Goal: Transaction & Acquisition: Purchase product/service

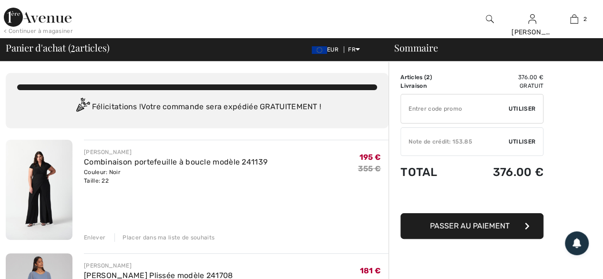
click at [96, 239] on div "Enlever" at bounding box center [94, 237] width 21 height 9
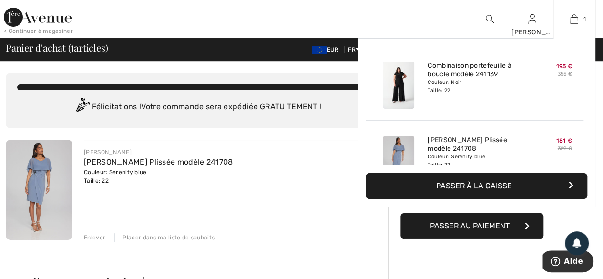
click at [453, 83] on div "Couleur: Noir Taille: 22" at bounding box center [475, 86] width 94 height 15
click at [505, 66] on link "Combinaison portefeuille à boucle modèle 241139" at bounding box center [475, 70] width 94 height 17
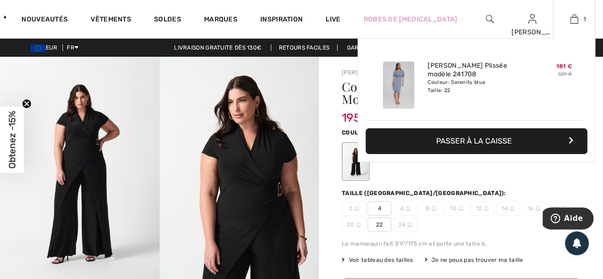
click at [398, 83] on img at bounding box center [398, 85] width 31 height 47
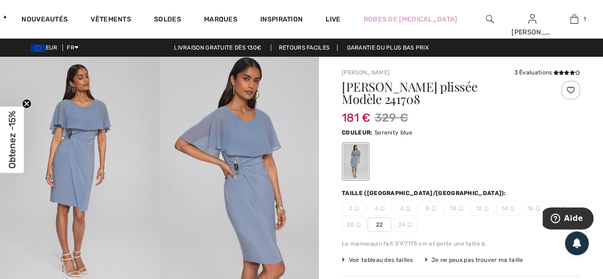
click at [22, 101] on circle "Close teaser" at bounding box center [26, 103] width 9 height 9
click at [6, 108] on img at bounding box center [80, 176] width 160 height 239
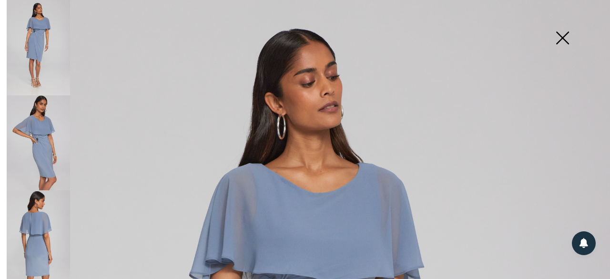
click at [565, 37] on img at bounding box center [563, 38] width 48 height 49
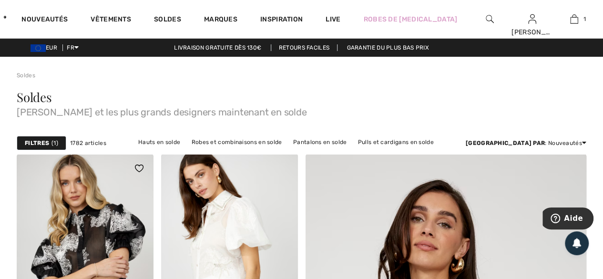
click at [68, 206] on img at bounding box center [85, 256] width 137 height 205
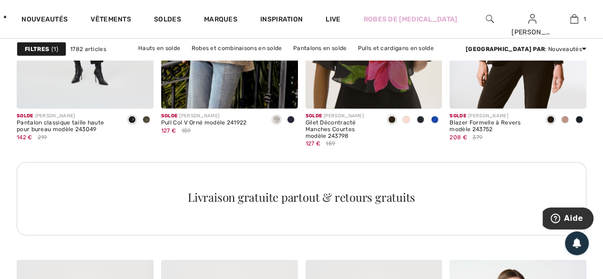
scroll to position [3063, 0]
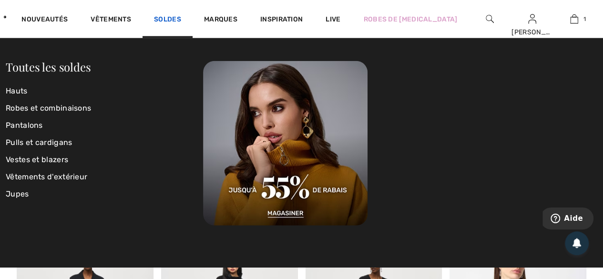
click at [181, 20] on link "Soldes" at bounding box center [167, 20] width 27 height 10
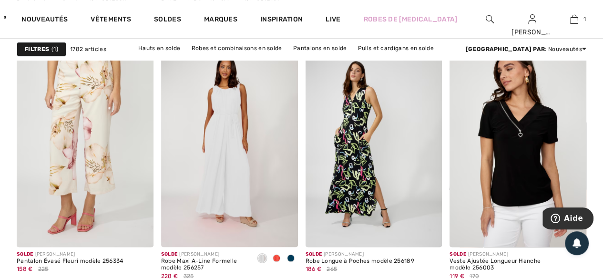
scroll to position [661, 0]
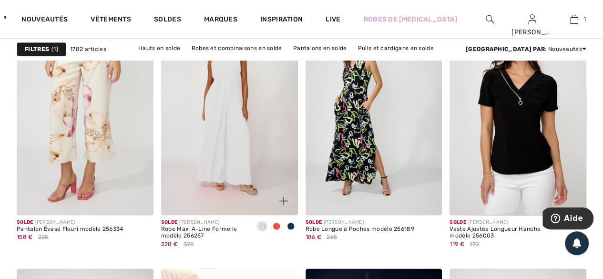
click at [218, 131] on img at bounding box center [229, 112] width 137 height 205
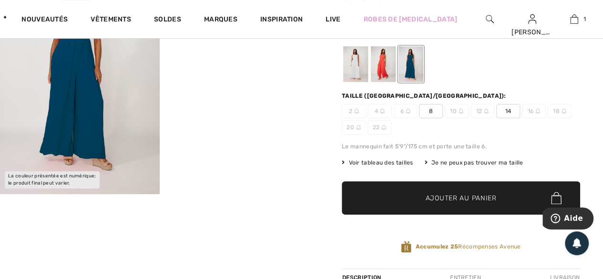
scroll to position [64, 0]
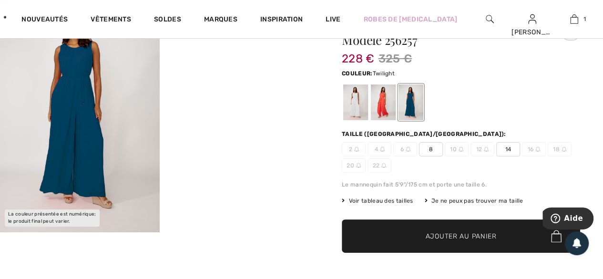
click at [467, 231] on span "Ajouter au panier" at bounding box center [461, 236] width 71 height 10
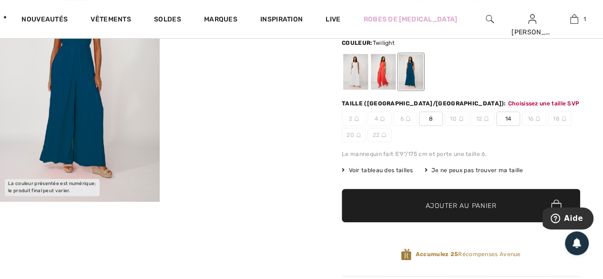
scroll to position [117, 0]
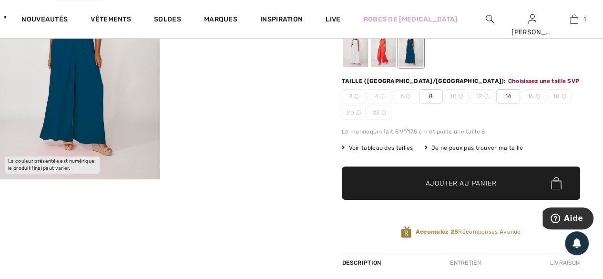
click at [511, 93] on span "14" at bounding box center [508, 96] width 24 height 14
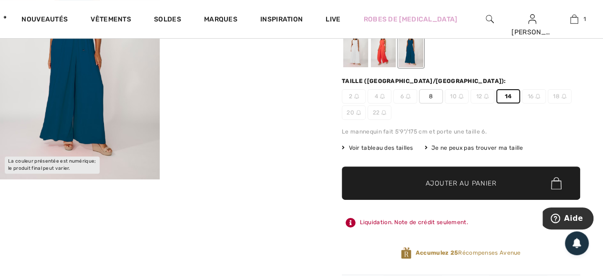
click at [444, 185] on span "Ajouter au panier" at bounding box center [461, 183] width 71 height 10
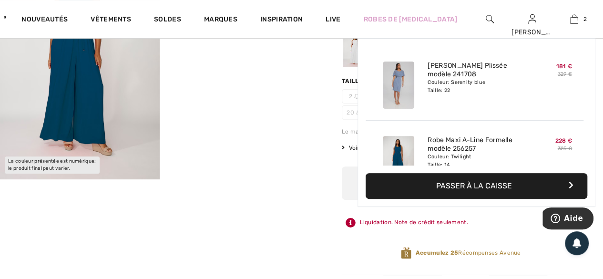
scroll to position [29, 0]
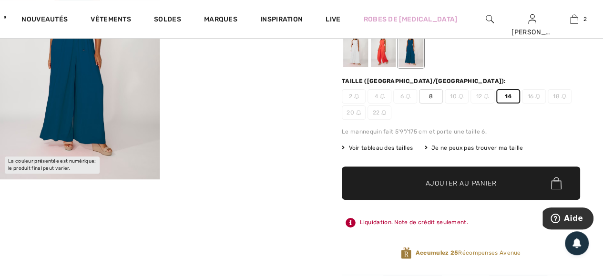
click at [444, 185] on span "Ajouter au panier" at bounding box center [461, 183] width 71 height 10
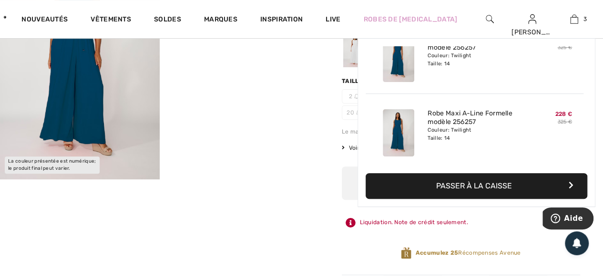
scroll to position [103, 0]
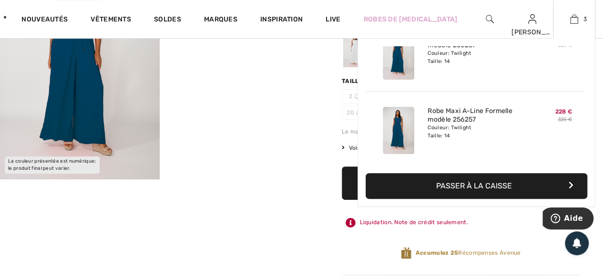
click at [570, 27] on div "3 Ajouté au panier Joseph Ribkoff Robe Fourreau Plissée Modèle 241708 181 € 329…" at bounding box center [574, 19] width 42 height 38
click at [570, 26] on div "3 Ajouté au panier Joseph Ribkoff Robe Fourreau Plissée Modèle 241708 181 € 329…" at bounding box center [574, 19] width 42 height 38
click at [582, 19] on link "3" at bounding box center [574, 18] width 41 height 11
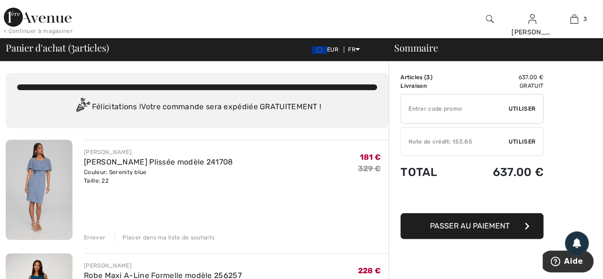
click at [422, 111] on input "TEXT" at bounding box center [455, 108] width 108 height 29
drag, startPoint x: 422, startPoint y: 111, endPoint x: 412, endPoint y: 103, distance: 13.0
click at [412, 103] on input "TEXT" at bounding box center [455, 108] width 108 height 29
drag, startPoint x: 412, startPoint y: 103, endPoint x: 335, endPoint y: 159, distance: 94.9
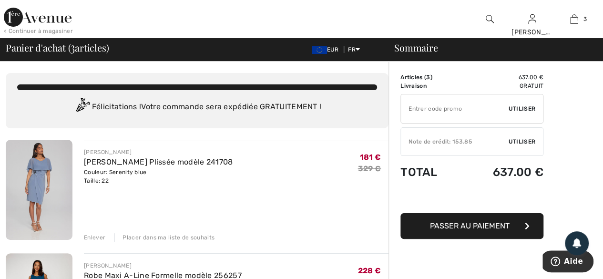
click at [335, 159] on div "[PERSON_NAME] [PERSON_NAME] Plissée modèle 241708 Couleur: Serenity blue Taille…" at bounding box center [236, 166] width 305 height 37
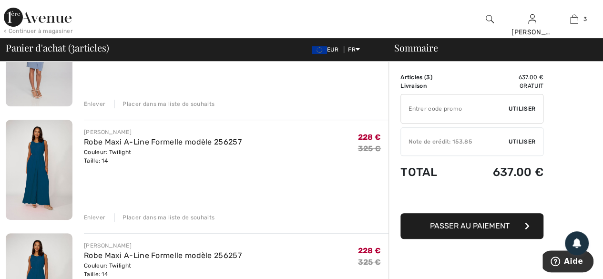
scroll to position [146, 0]
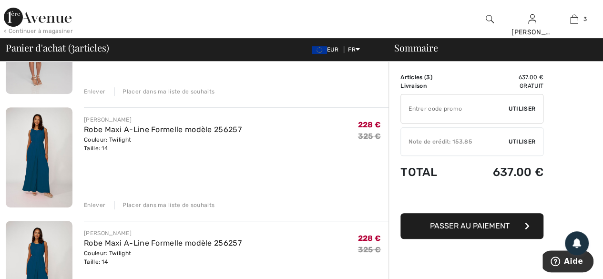
click at [92, 201] on div "Enlever" at bounding box center [94, 205] width 21 height 9
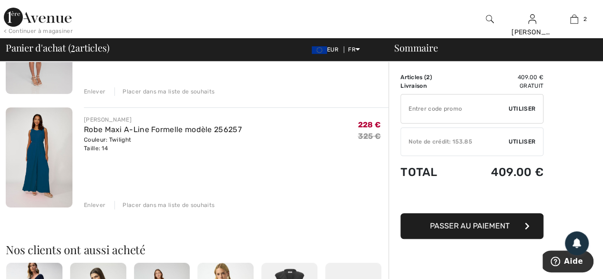
click at [89, 206] on div "Enlever" at bounding box center [94, 205] width 21 height 9
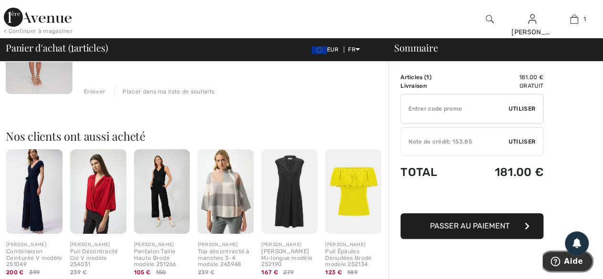
click at [577, 266] on button "Aide" at bounding box center [566, 261] width 53 height 22
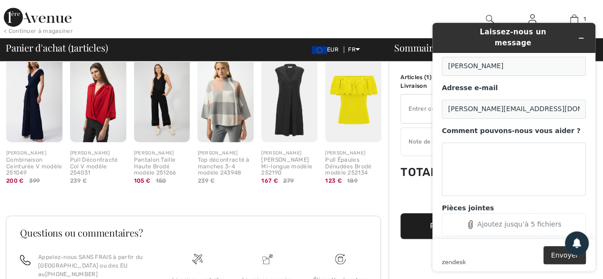
scroll to position [28, 0]
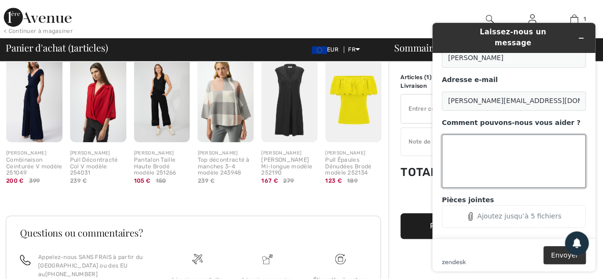
click at [448, 139] on textarea "Comment pouvons-nous vous aider ?" at bounding box center [514, 160] width 144 height 53
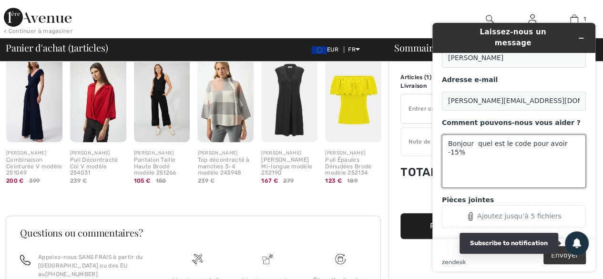
type textarea "Bonjour quel est le code pour avoir -15%"
click at [567, 257] on button "Envoyer" at bounding box center [565, 255] width 42 height 18
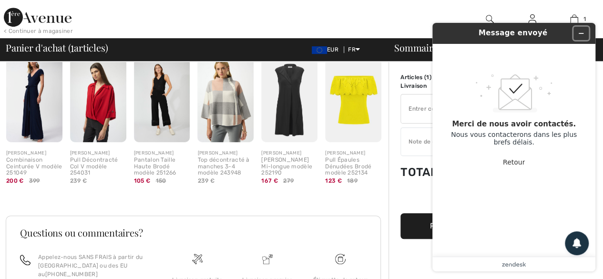
click at [580, 34] on icon "Réduire le widget" at bounding box center [581, 33] width 7 height 7
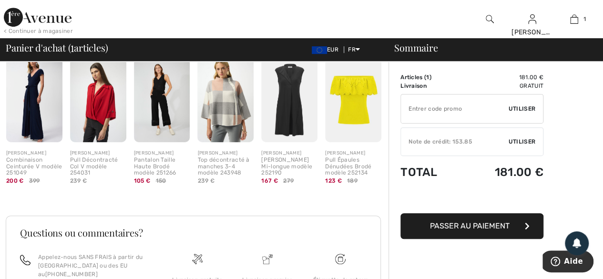
click at [467, 227] on span "Passer au paiement" at bounding box center [470, 225] width 80 height 9
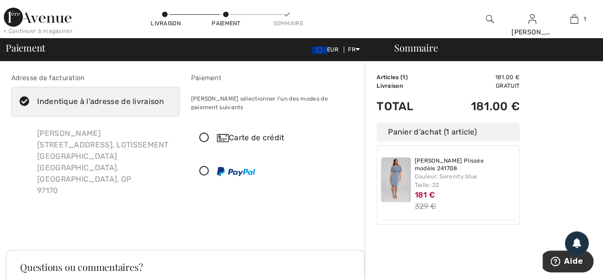
click at [206, 133] on icon at bounding box center [204, 138] width 25 height 10
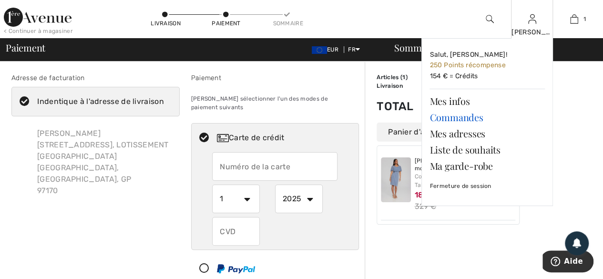
click at [446, 116] on link "Commandes" at bounding box center [487, 117] width 115 height 16
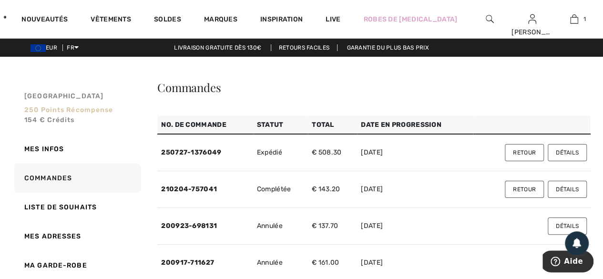
click at [52, 119] on span "154 € Crédits" at bounding box center [49, 120] width 51 height 8
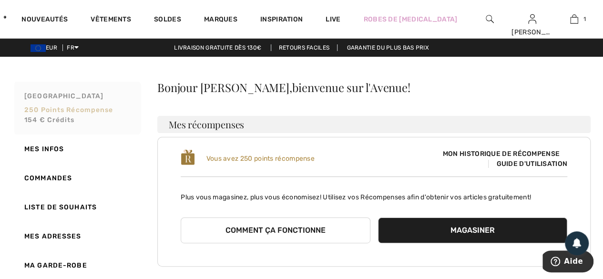
click at [64, 121] on span "154 € Crédits" at bounding box center [49, 120] width 51 height 8
click at [522, 165] on span "Guide d'utilisation" at bounding box center [527, 164] width 79 height 8
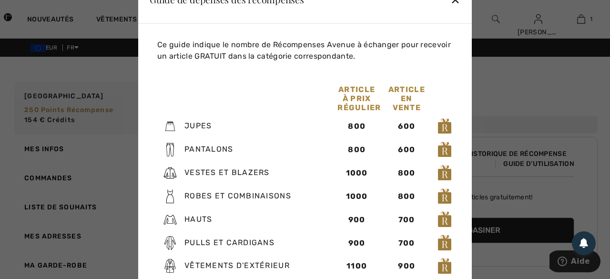
click at [455, 0] on div "✕" at bounding box center [456, 0] width 10 height 20
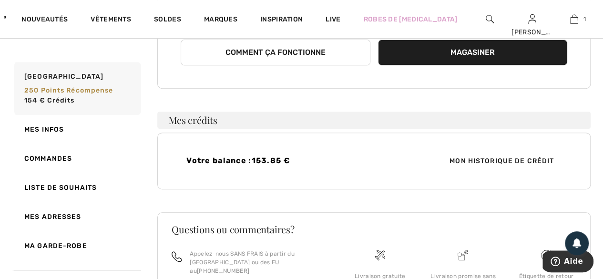
scroll to position [222, 0]
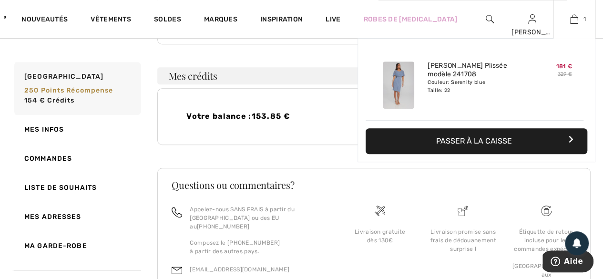
click at [470, 142] on button "Passer à la caisse" at bounding box center [477, 141] width 222 height 26
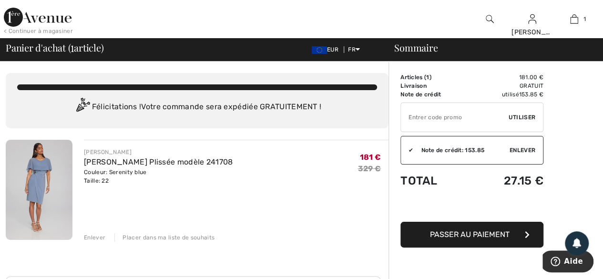
click at [38, 175] on img at bounding box center [39, 190] width 67 height 100
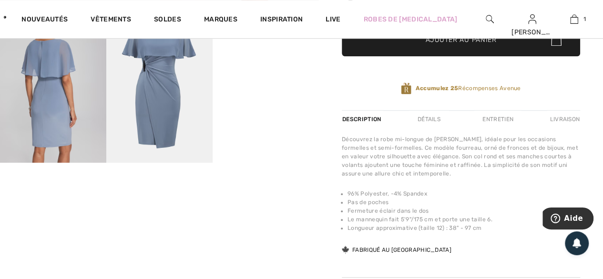
scroll to position [299, 0]
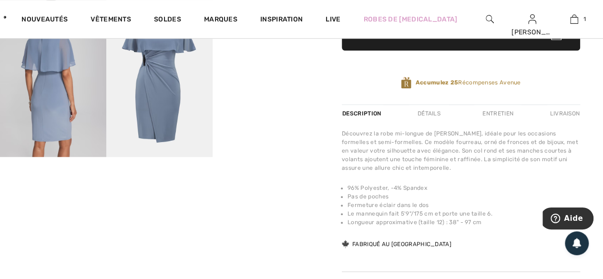
click at [163, 59] on img at bounding box center [159, 78] width 106 height 160
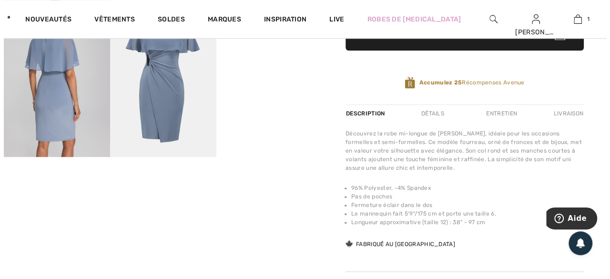
scroll to position [304, 0]
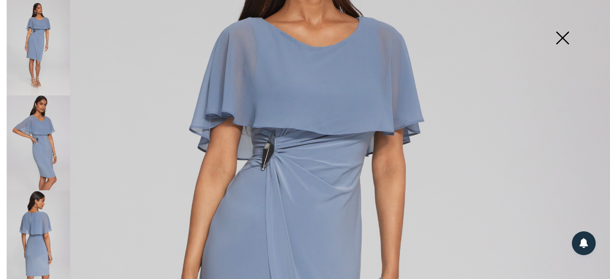
scroll to position [165, 0]
